Goal: Contribute content

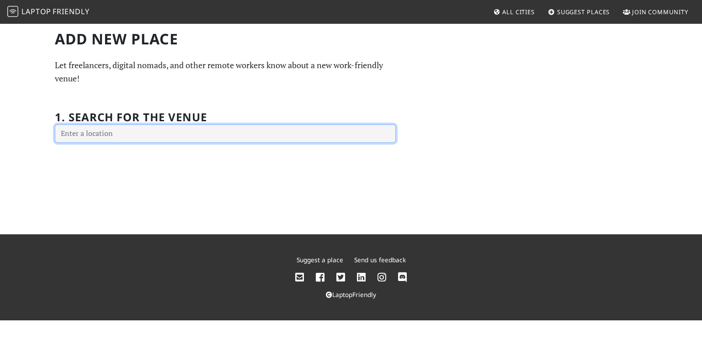
click at [129, 134] on input "text" at bounding box center [225, 133] width 341 height 18
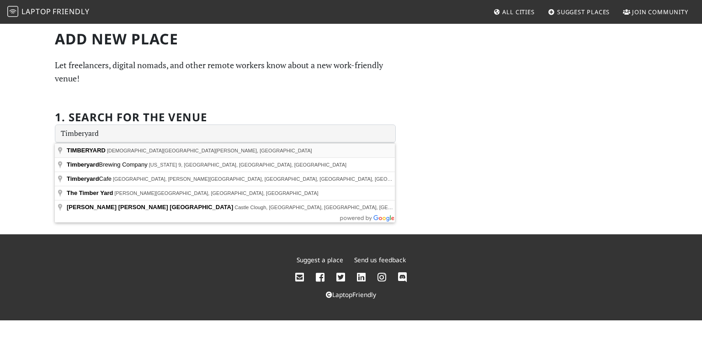
type input "TIMBERYARD, Lady Lawson Street, Edinburgh, UK"
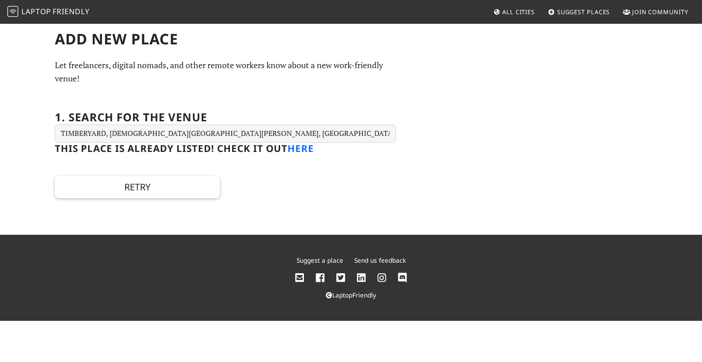
click at [310, 143] on link "here" at bounding box center [301, 148] width 27 height 13
click at [310, 146] on link "here" at bounding box center [301, 148] width 27 height 13
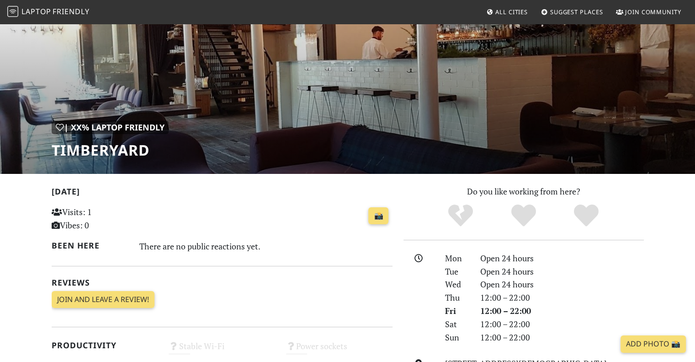
scroll to position [46, 0]
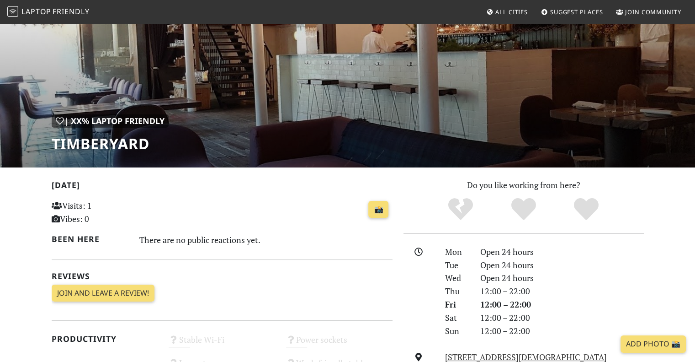
click at [84, 147] on h1 "TIMBERYARD" at bounding box center [110, 143] width 117 height 17
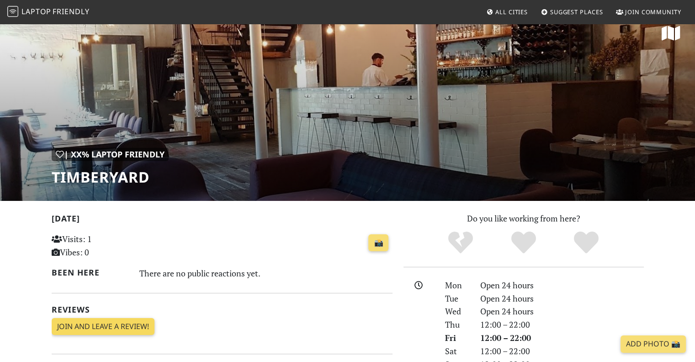
scroll to position [0, 0]
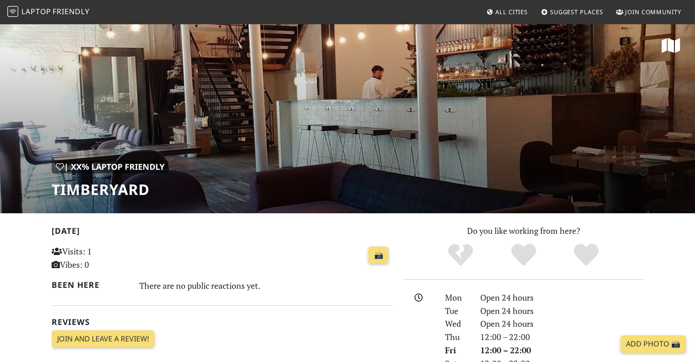
click at [89, 188] on h1 "TIMBERYARD" at bounding box center [110, 189] width 117 height 17
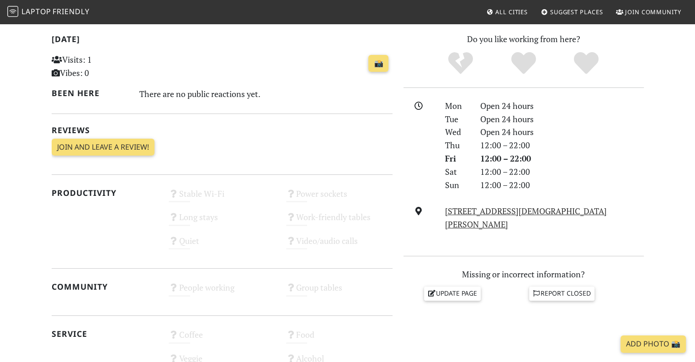
scroll to position [229, 0]
